Goal: Task Accomplishment & Management: Complete application form

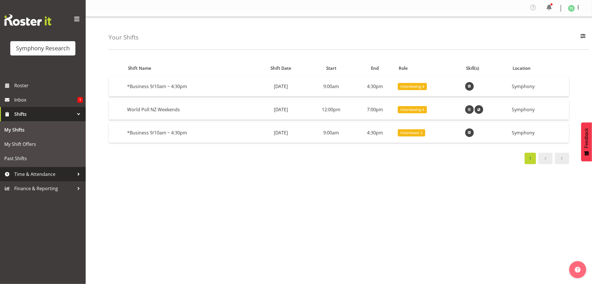
click at [25, 174] on span "Time & Attendance" at bounding box center [44, 174] width 60 height 9
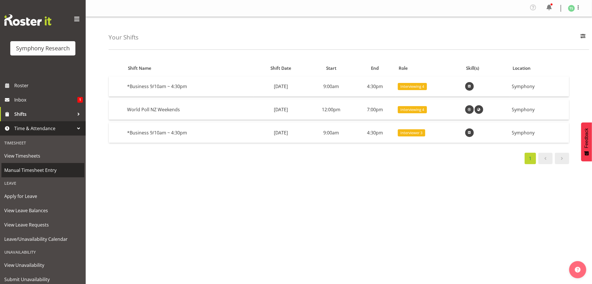
click at [25, 171] on span "Manual Timesheet Entry" at bounding box center [42, 170] width 77 height 9
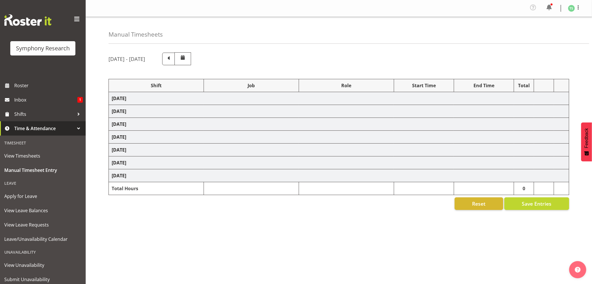
select select "56692"
select select "10499"
select select "47"
select select "48116"
select select "9426"
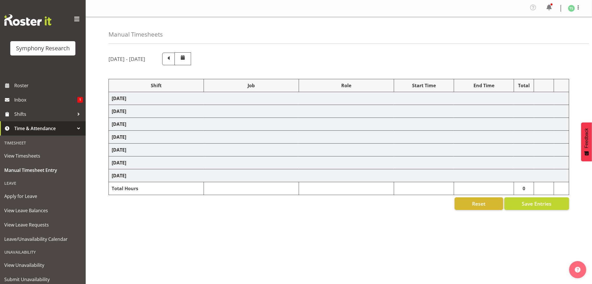
select select "47"
select select "56692"
select select "10499"
select select "47"
select select "56692"
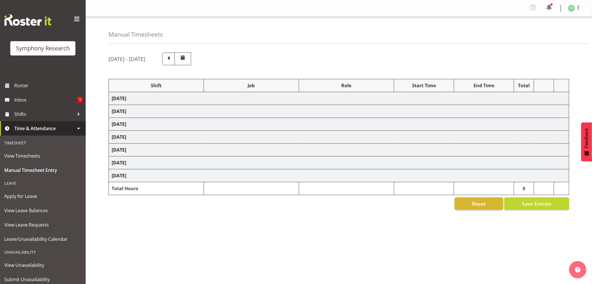
select select "10499"
select select "47"
select select "26078"
select select "10587"
select select "26078"
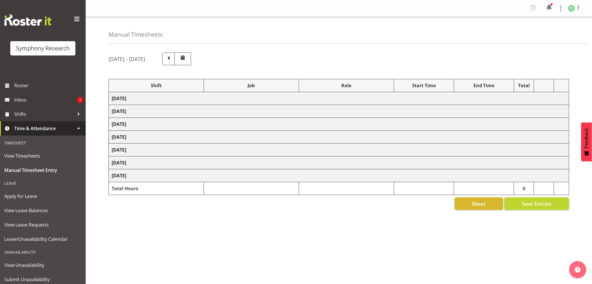
select select "10587"
select select "47"
select select "56692"
select select "10499"
select select "47"
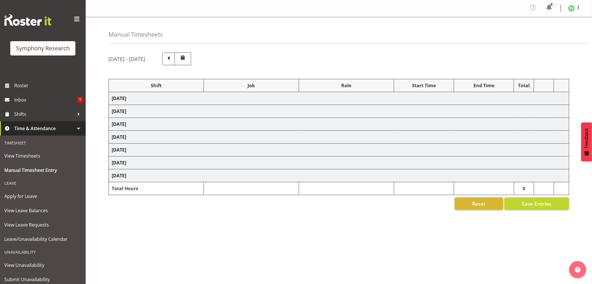
select select "26078"
select select "10587"
select select "47"
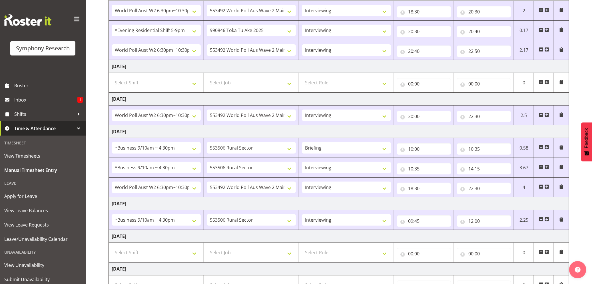
scroll to position [155, 0]
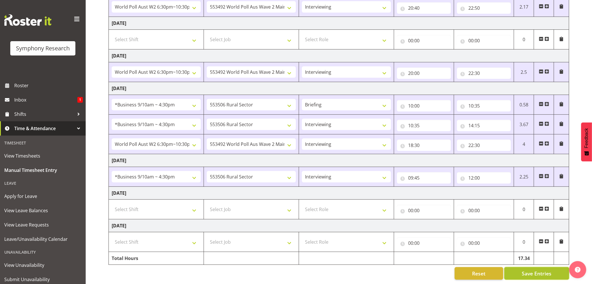
click at [532, 270] on span "Save Entries" at bounding box center [537, 273] width 30 height 7
click at [531, 270] on span "Save Entries" at bounding box center [537, 273] width 30 height 7
click at [527, 262] on div "Timesheet Entries Save" at bounding box center [548, 265] width 55 height 7
click at [526, 261] on div "Timesheet Entries Save" at bounding box center [548, 265] width 69 height 14
